Goal: Information Seeking & Learning: Learn about a topic

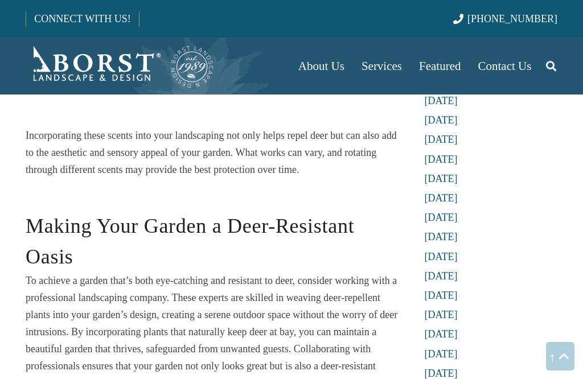
scroll to position [2967, 0]
click at [427, 309] on link "[DATE]" at bounding box center [440, 314] width 33 height 11
